Goal: Find specific page/section: Find specific page/section

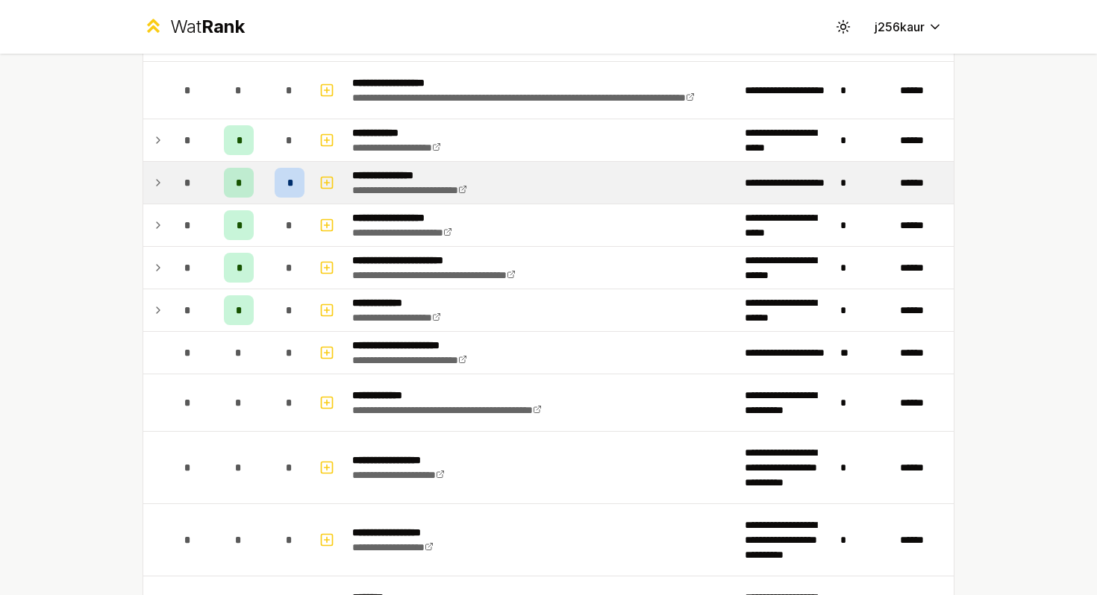
scroll to position [2254, 0]
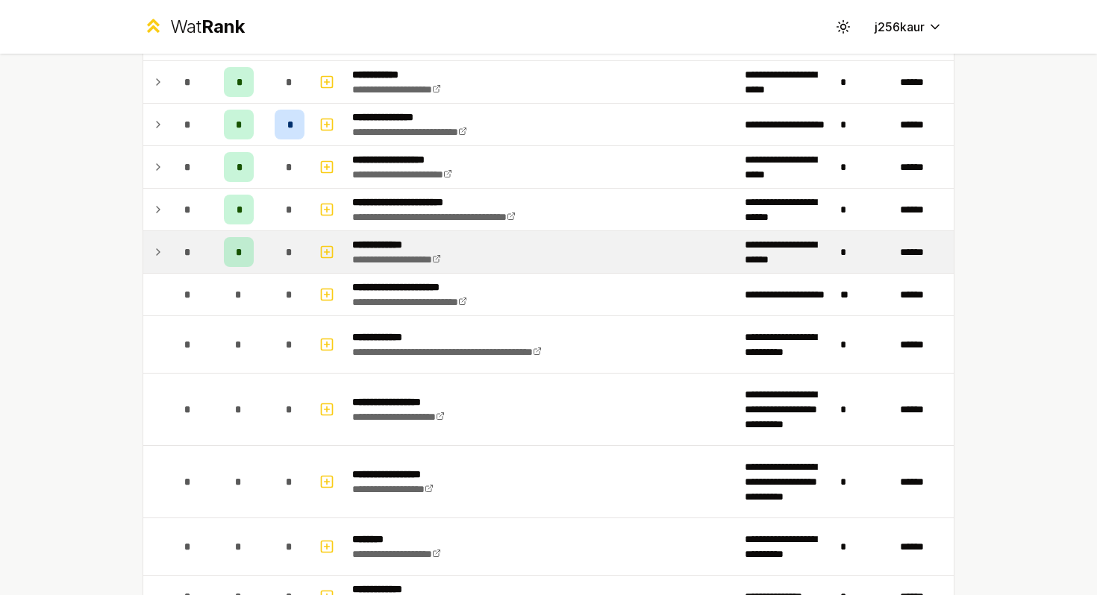
click at [157, 251] on icon at bounding box center [158, 252] width 12 height 18
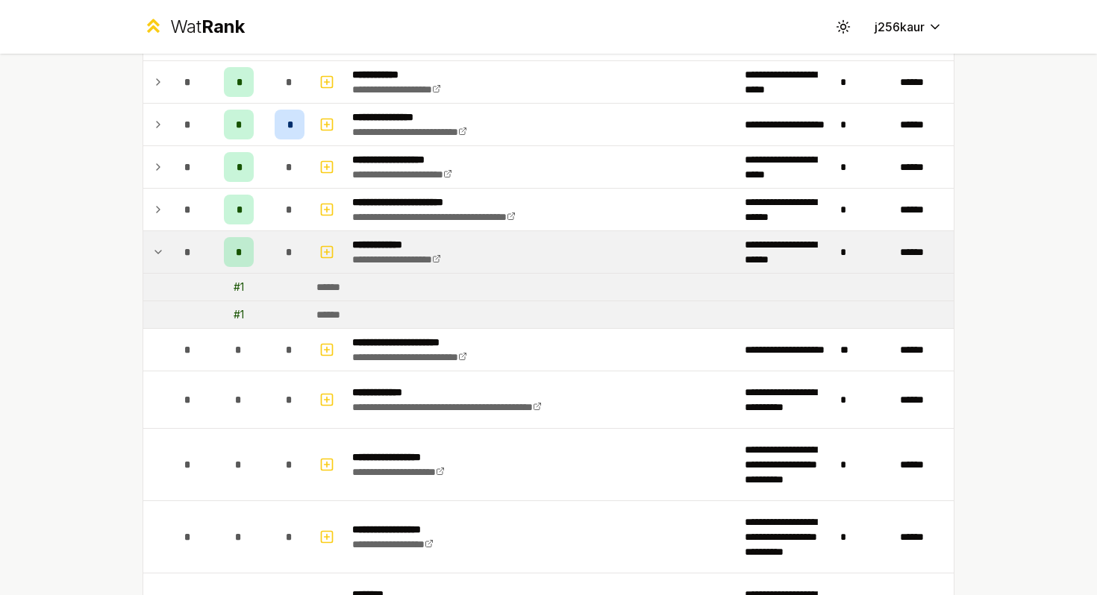
click at [157, 251] on icon at bounding box center [158, 252] width 12 height 18
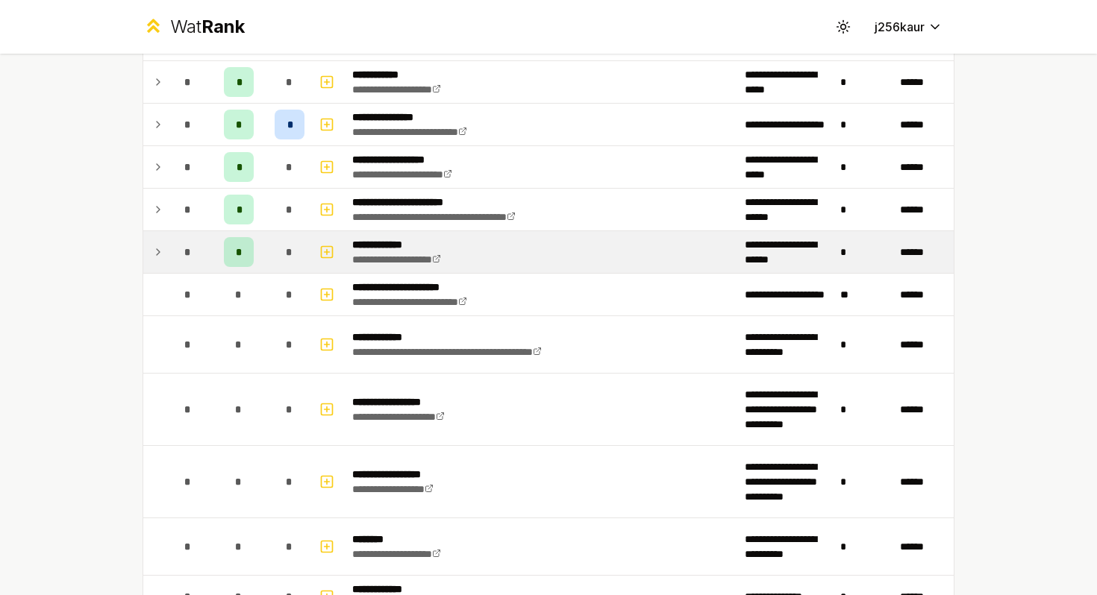
click at [157, 251] on icon at bounding box center [158, 252] width 12 height 18
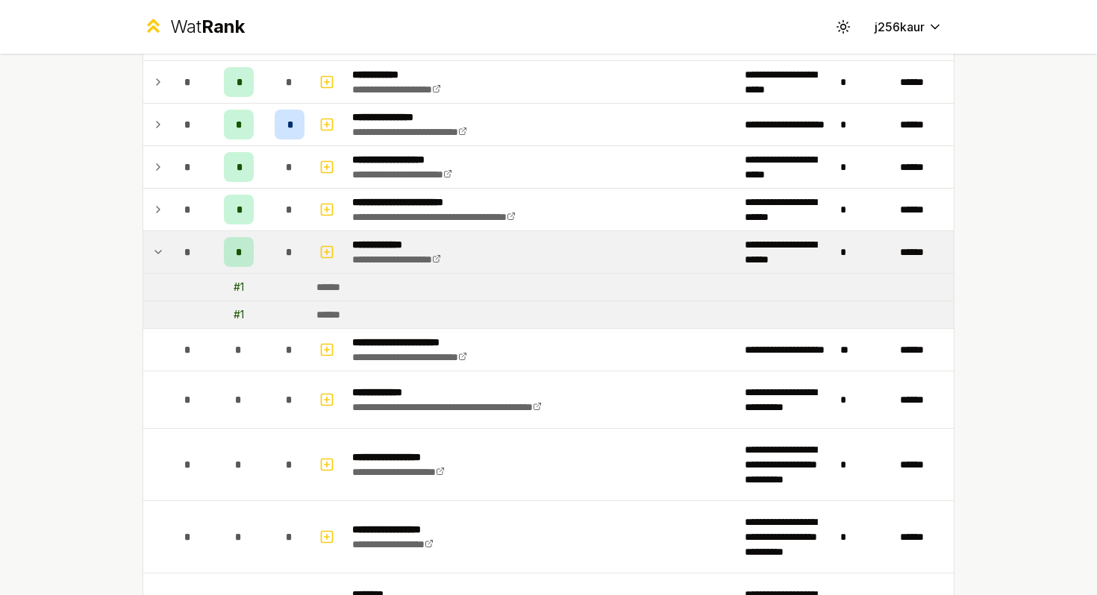
click at [157, 251] on icon at bounding box center [158, 252] width 12 height 18
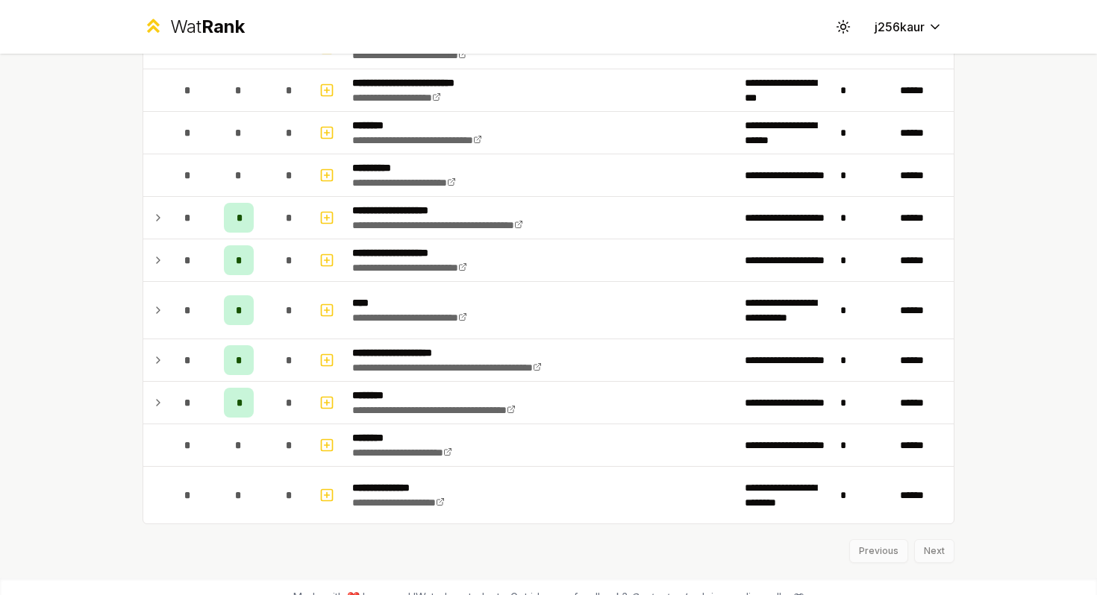
scroll to position [2929, 0]
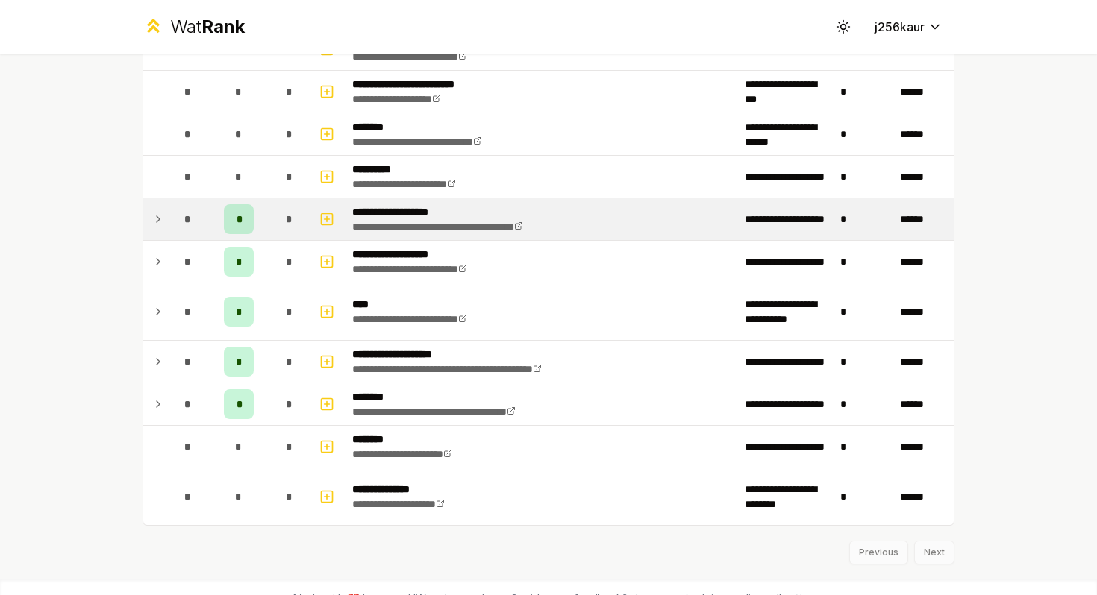
click at [163, 215] on icon at bounding box center [158, 219] width 12 height 18
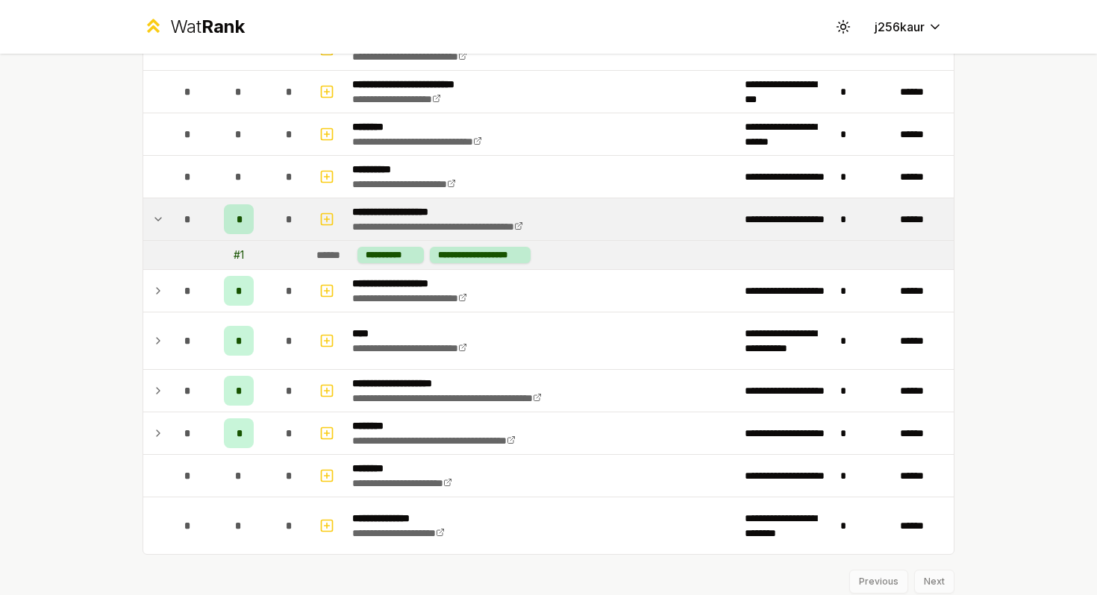
click at [163, 215] on icon at bounding box center [158, 219] width 12 height 18
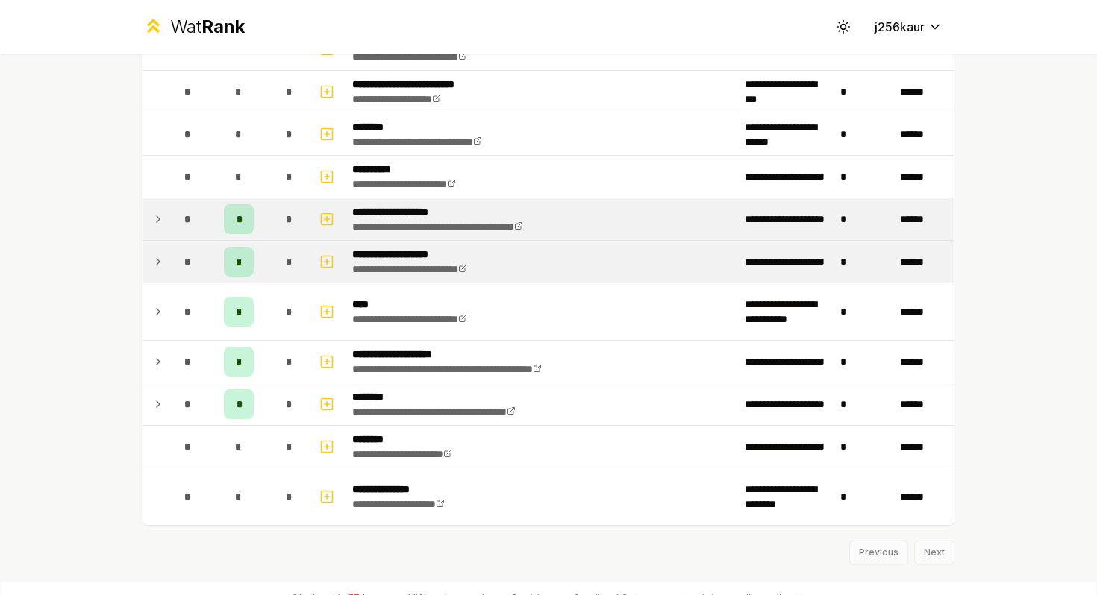
click at [156, 245] on td at bounding box center [155, 262] width 24 height 42
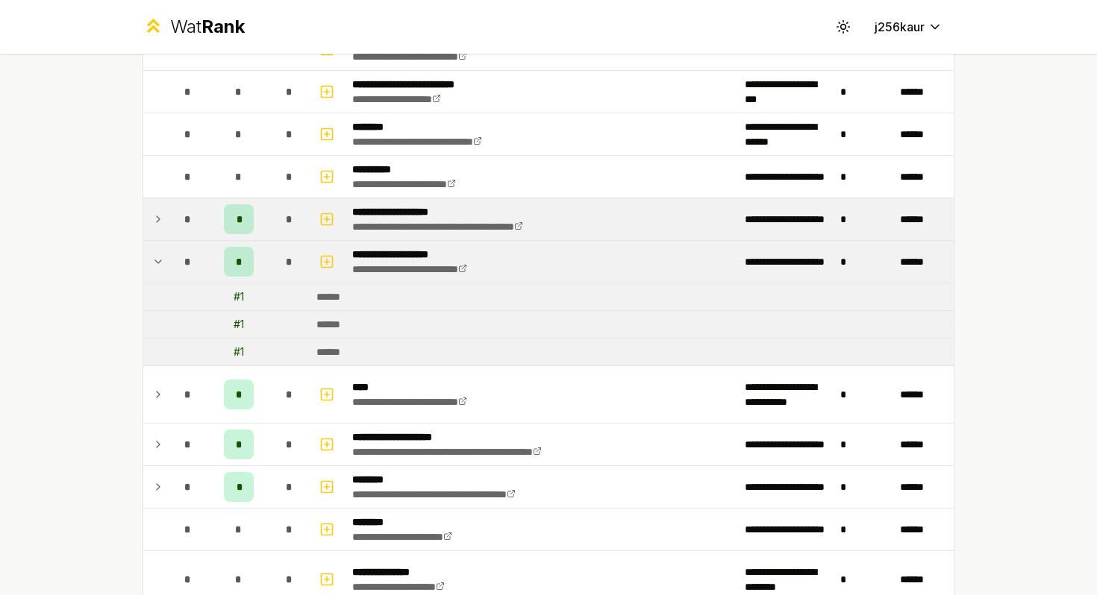
click at [157, 260] on icon at bounding box center [158, 262] width 12 height 18
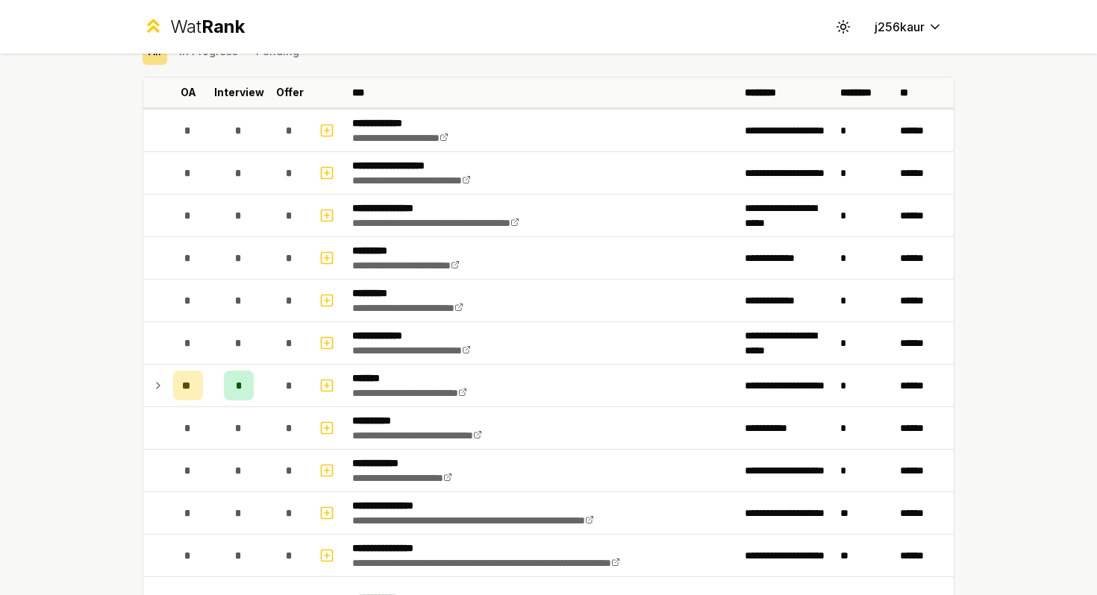
scroll to position [0, 0]
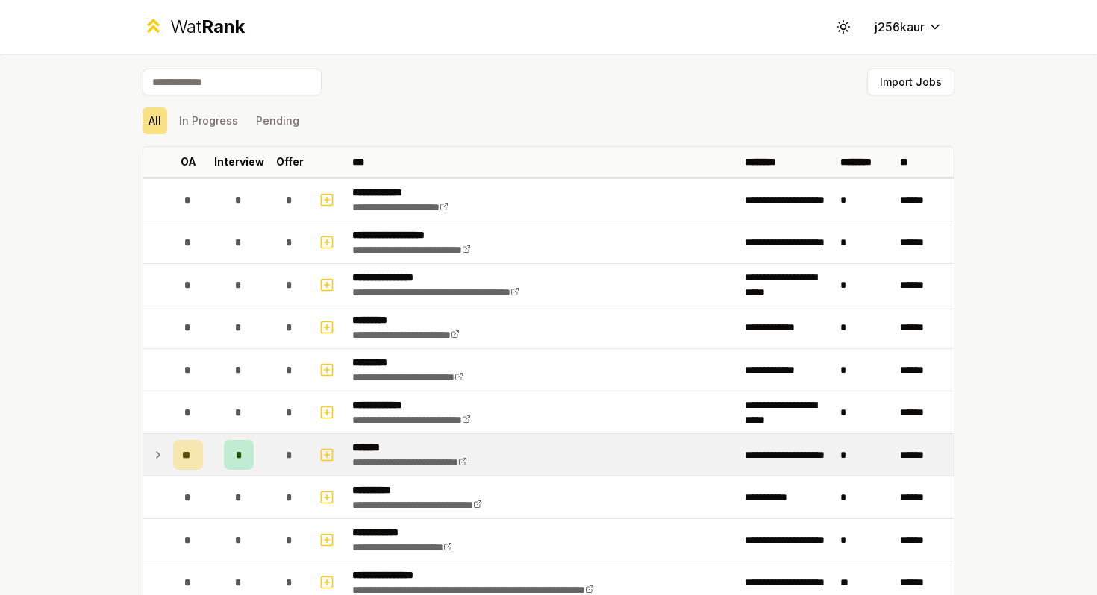
click at [155, 448] on icon at bounding box center [158, 455] width 12 height 18
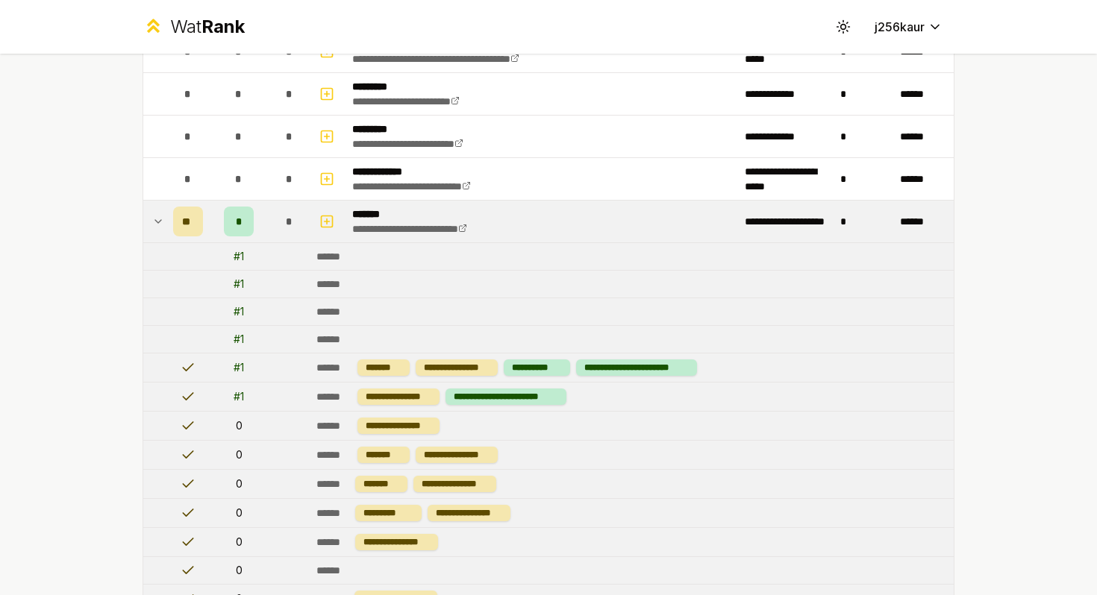
scroll to position [200, 0]
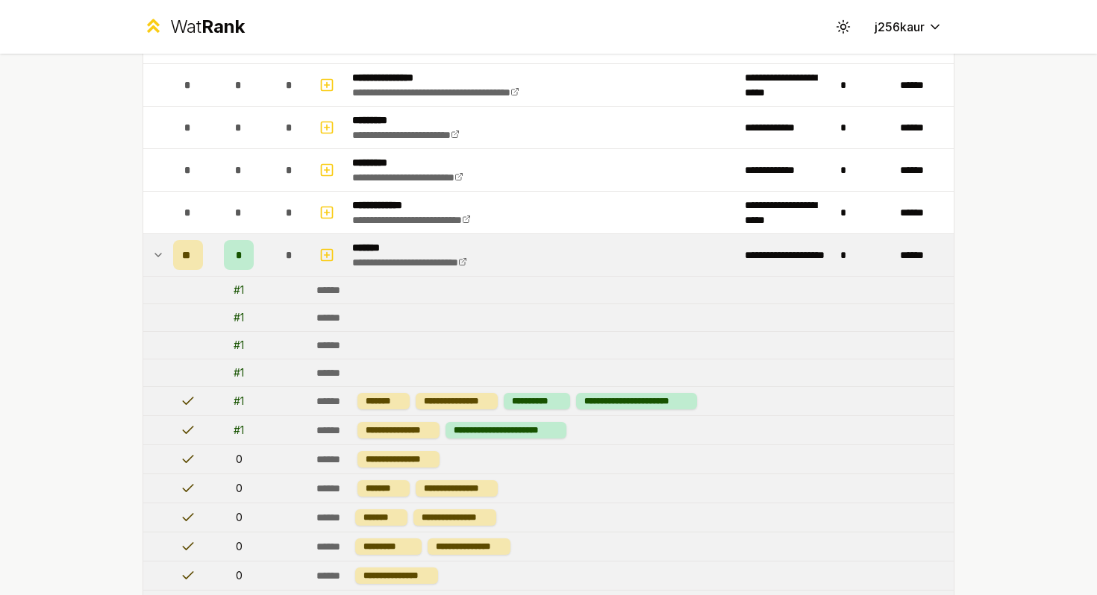
click at [157, 257] on icon at bounding box center [158, 255] width 12 height 18
